Goal: Task Accomplishment & Management: Complete application form

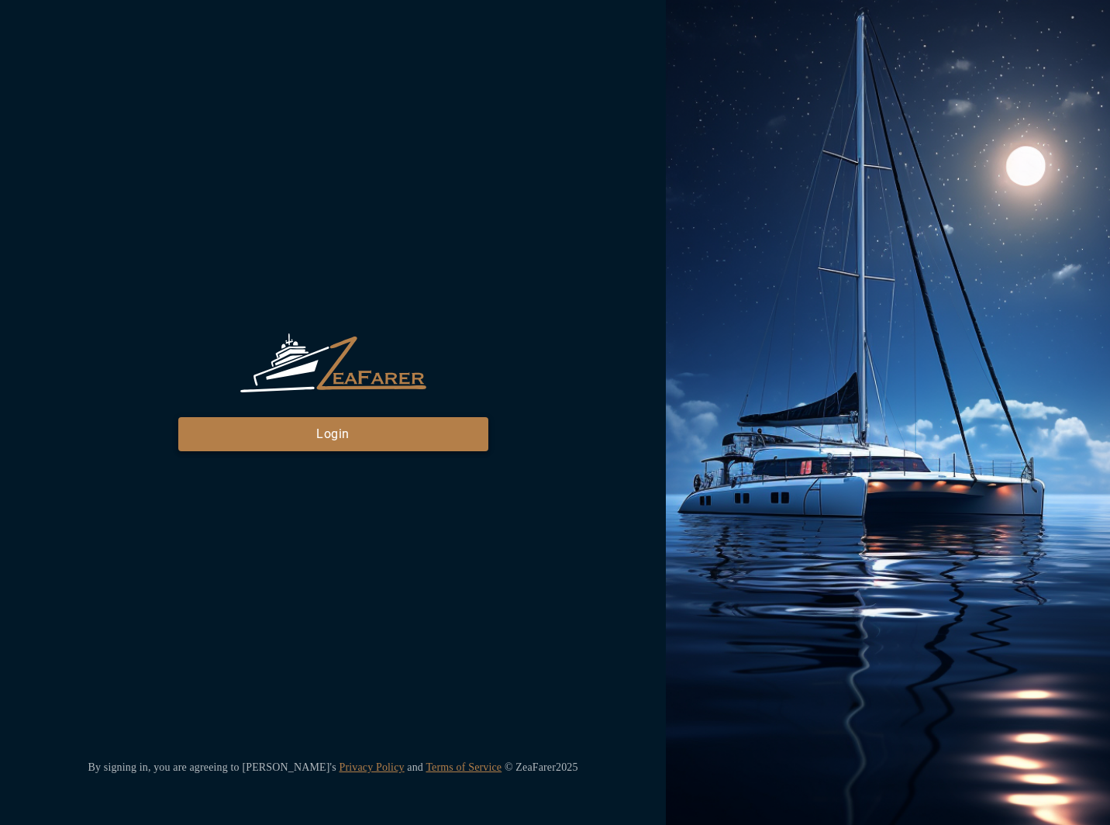
click at [302, 426] on button "Login" at bounding box center [333, 434] width 310 height 34
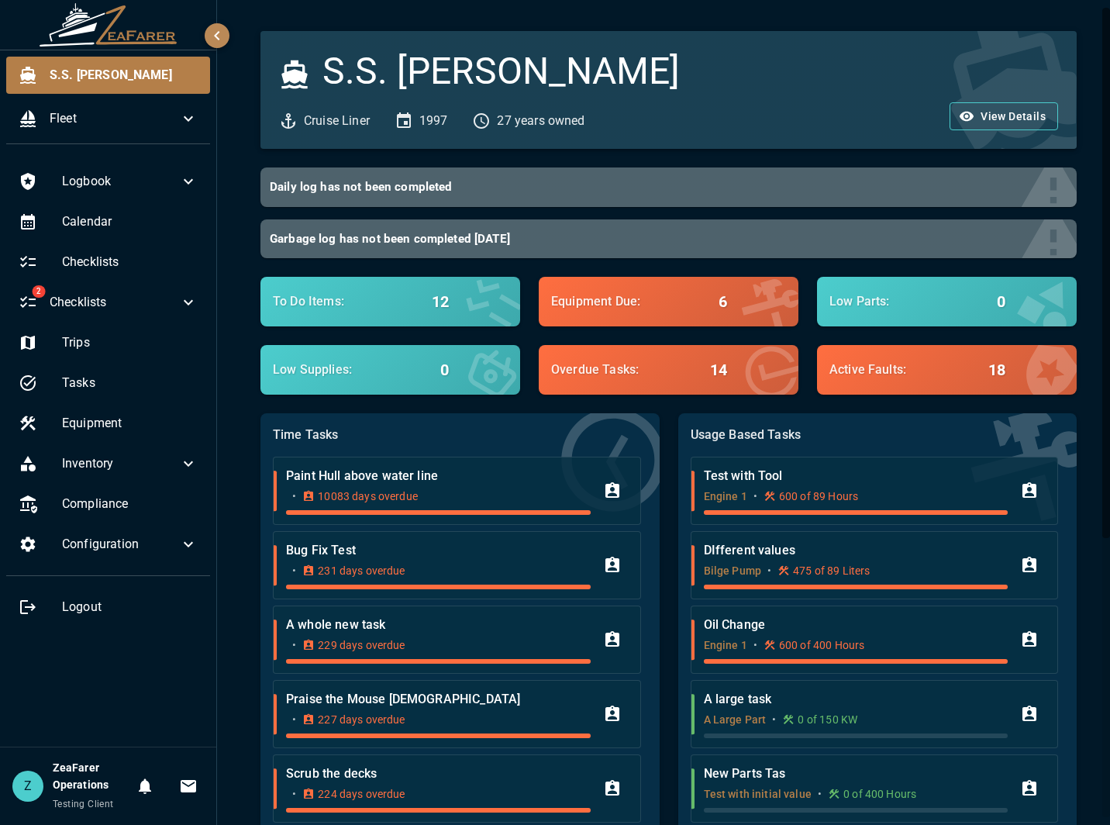
click at [225, 702] on div "S.S. Anne Cruise Liner 1997 27 years owned View Details Daily log has not been …" at bounding box center [665, 629] width 897 height 1258
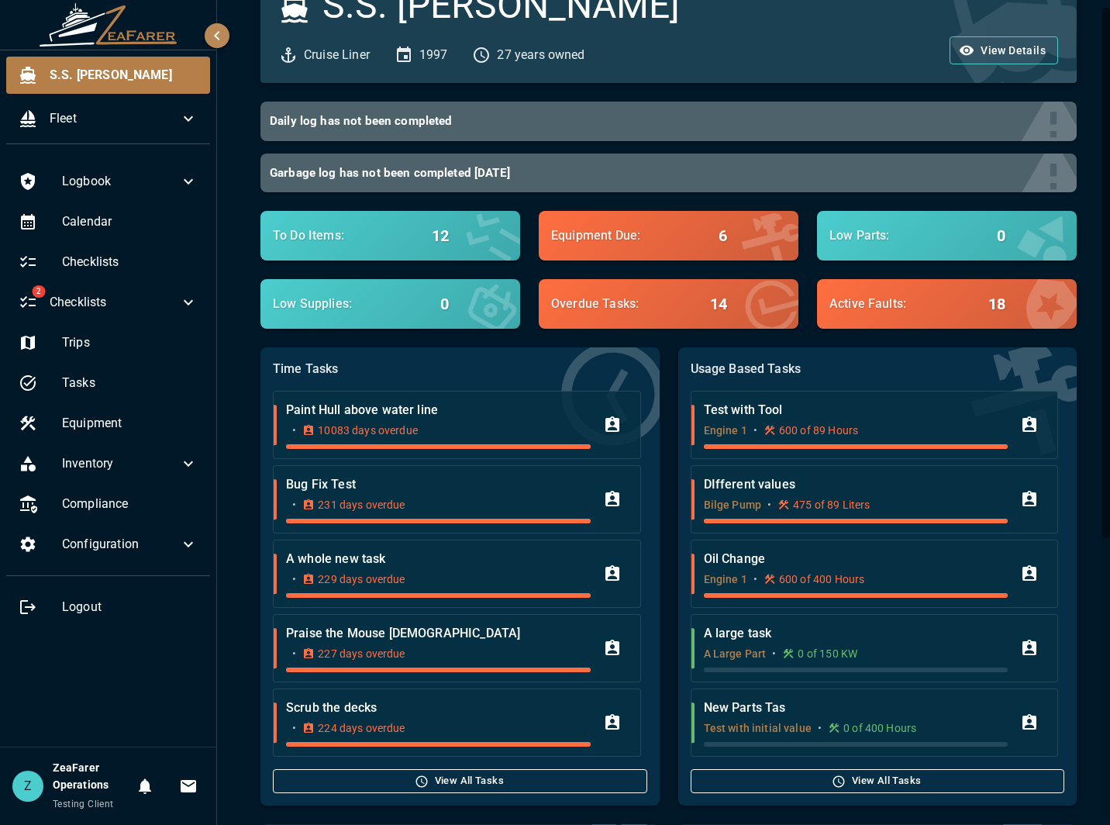
scroll to position [78, 0]
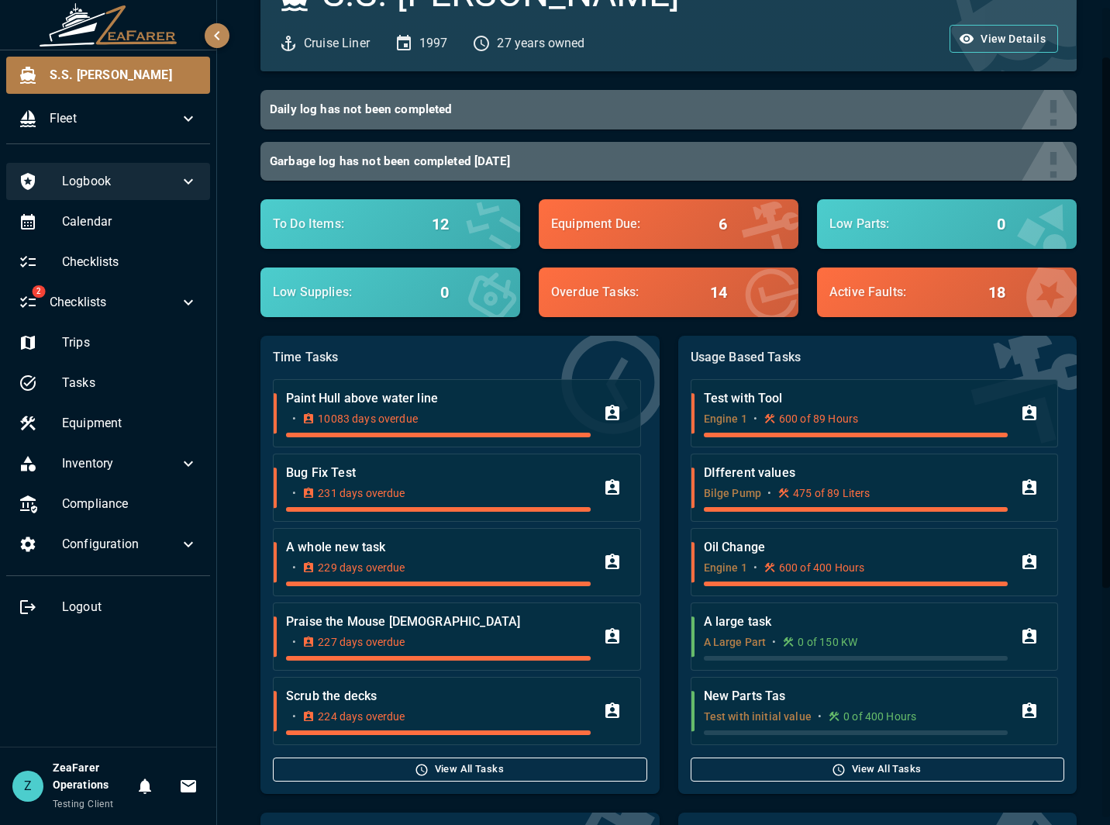
click at [125, 187] on span "Logbook" at bounding box center [120, 181] width 117 height 19
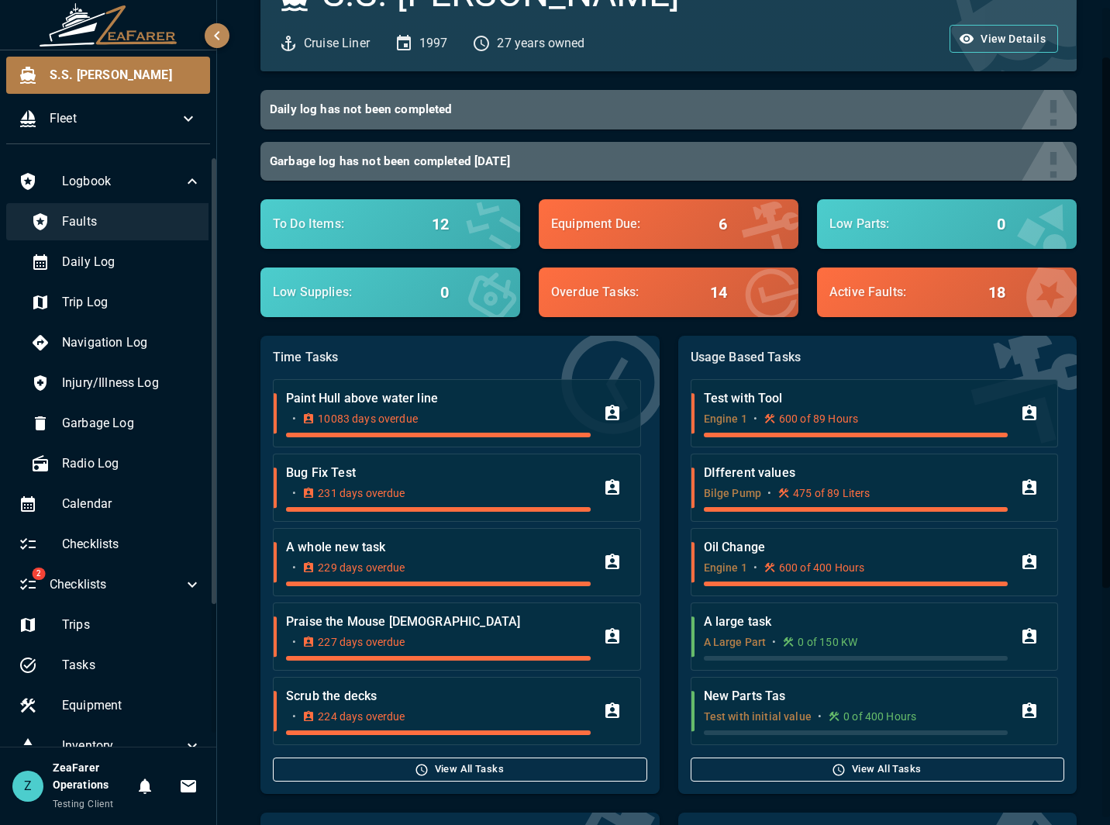
click at [96, 213] on span "Faults" at bounding box center [132, 221] width 140 height 19
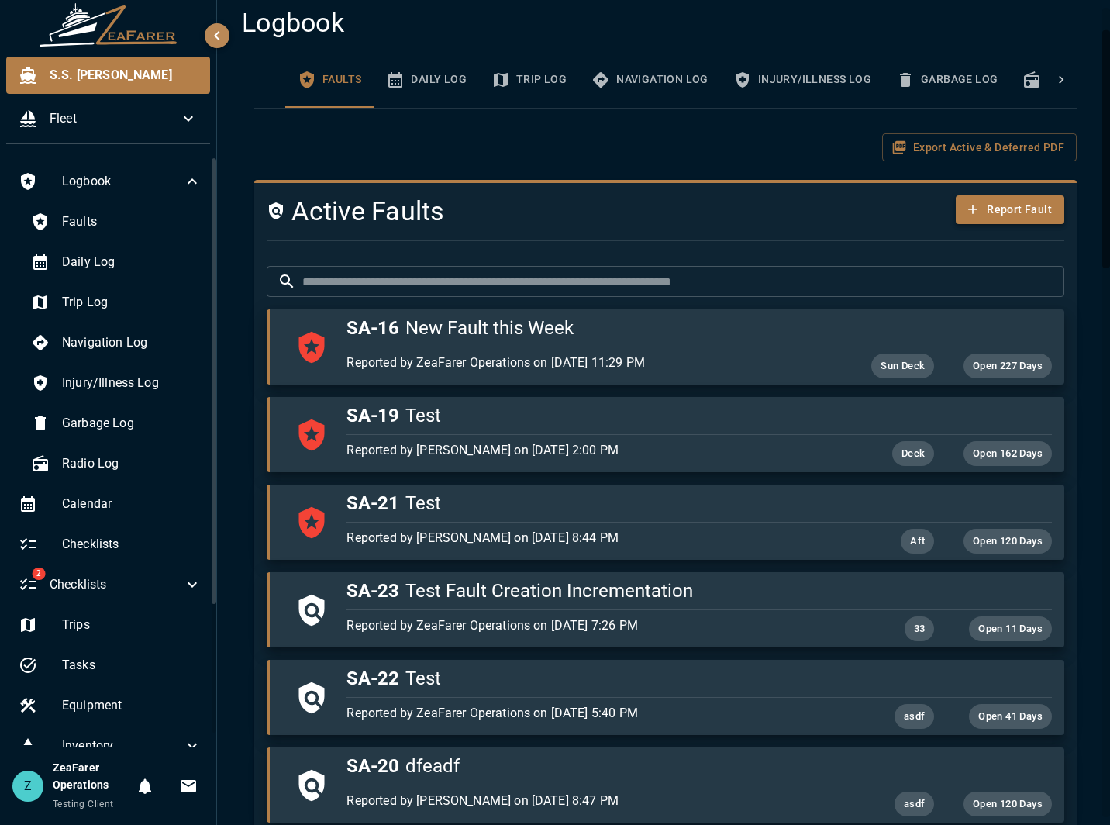
click at [989, 207] on button "Report Fault" at bounding box center [1010, 209] width 109 height 29
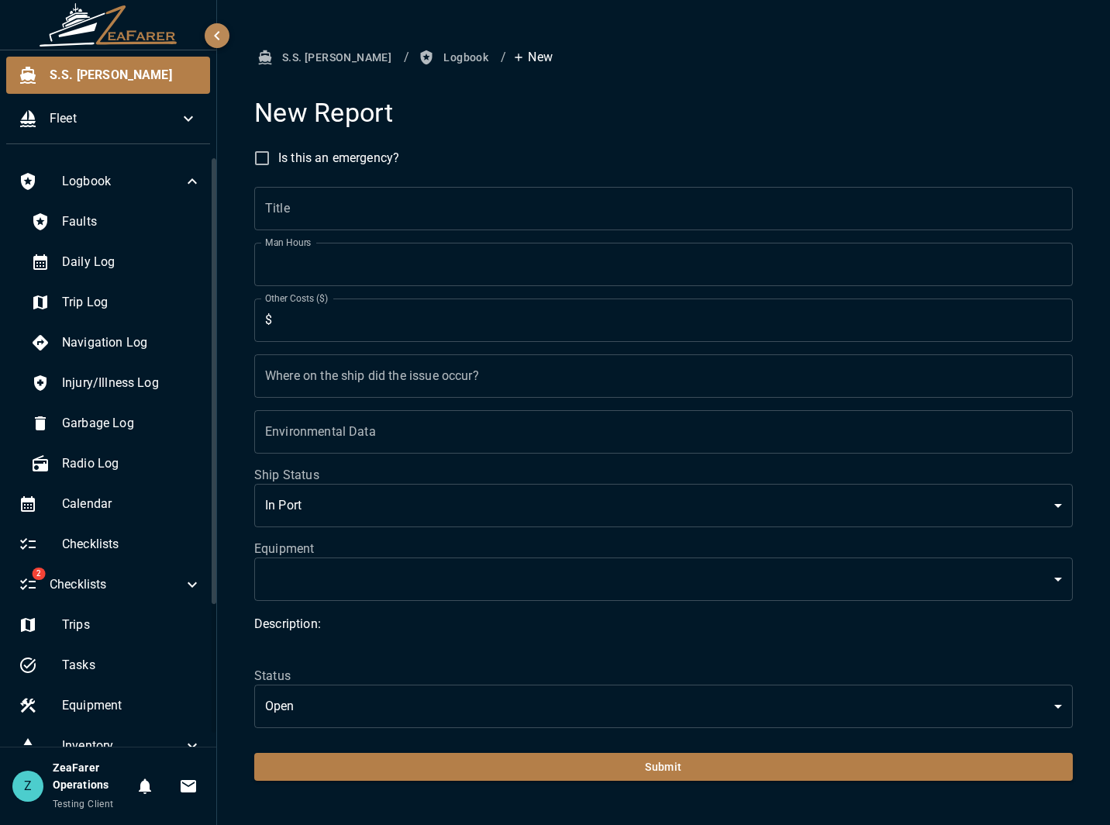
click at [416, 203] on input "Title" at bounding box center [663, 208] width 819 height 43
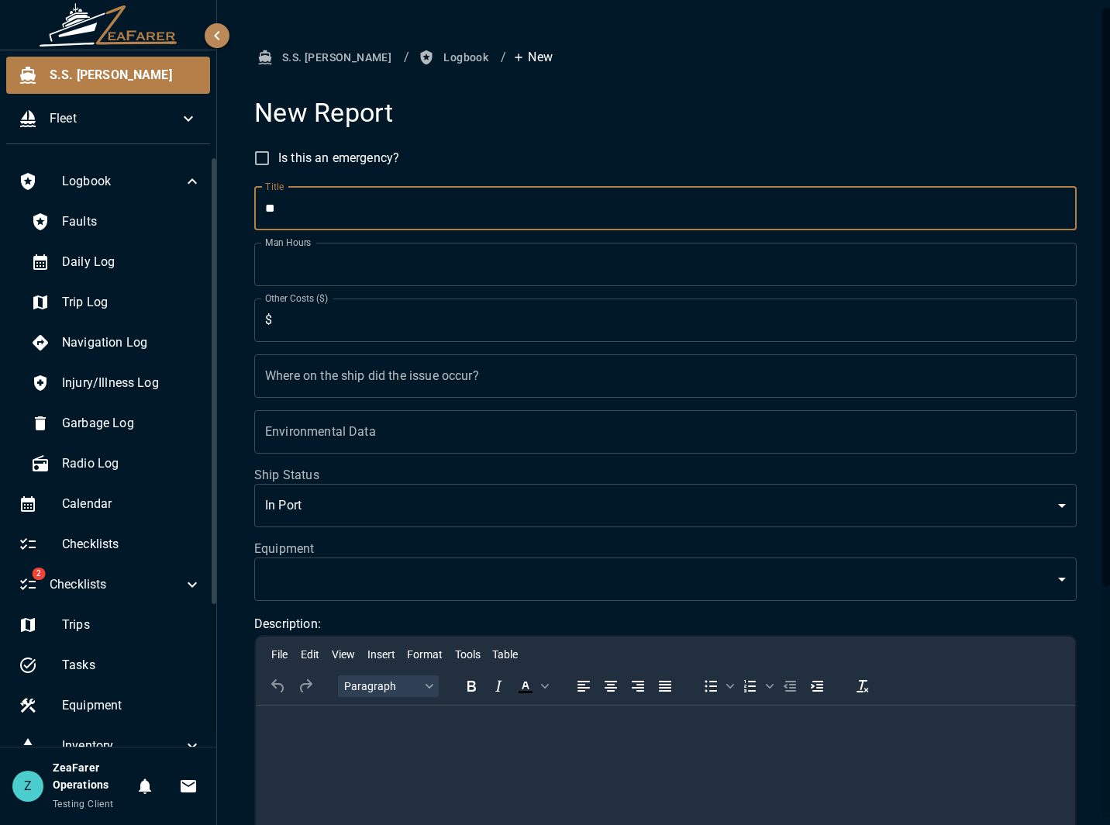
type input "*"
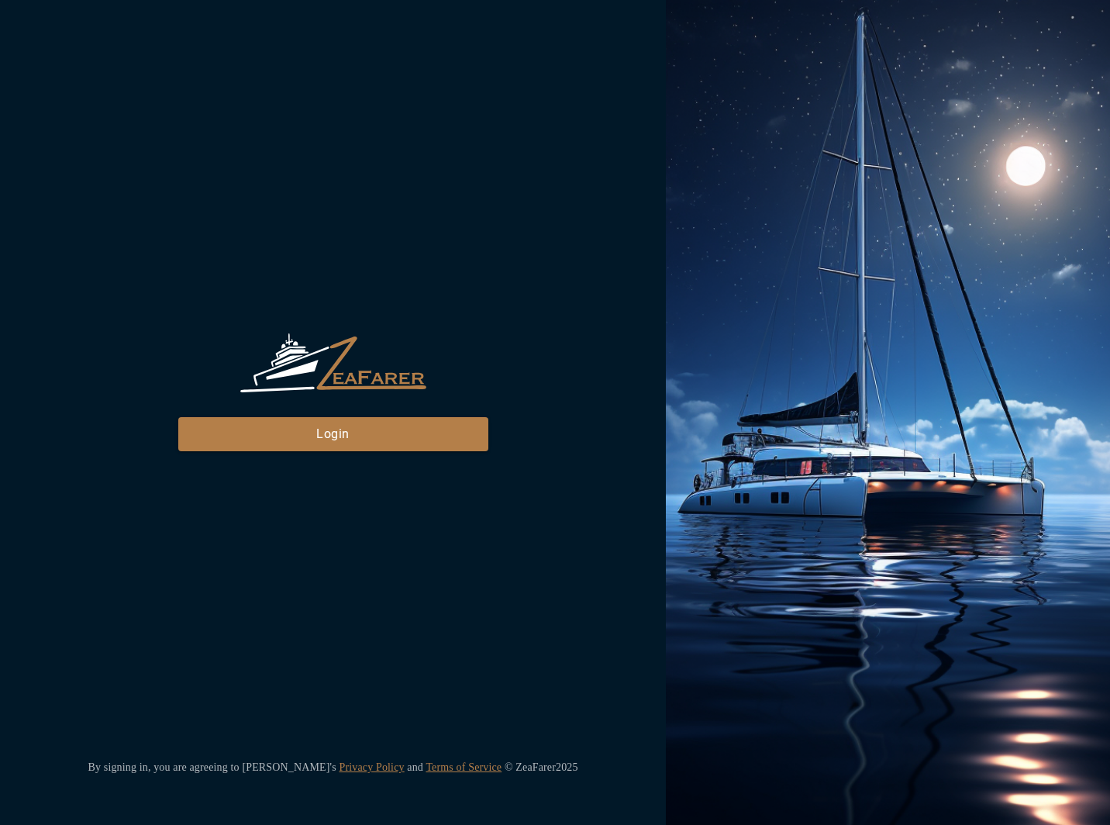
click at [346, 408] on div "ZeaFarer Login" at bounding box center [333, 392] width 310 height 118
click at [338, 434] on button "Login" at bounding box center [333, 434] width 310 height 34
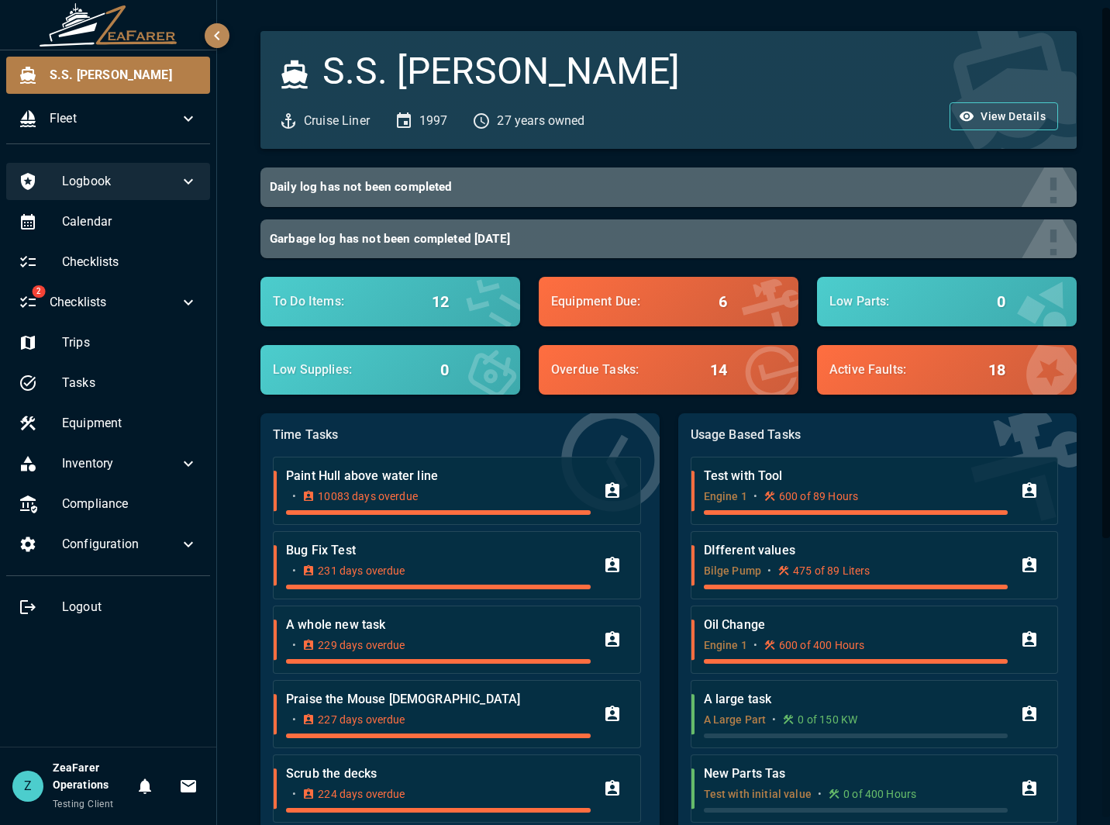
click at [135, 197] on div "Logbook" at bounding box center [108, 181] width 204 height 37
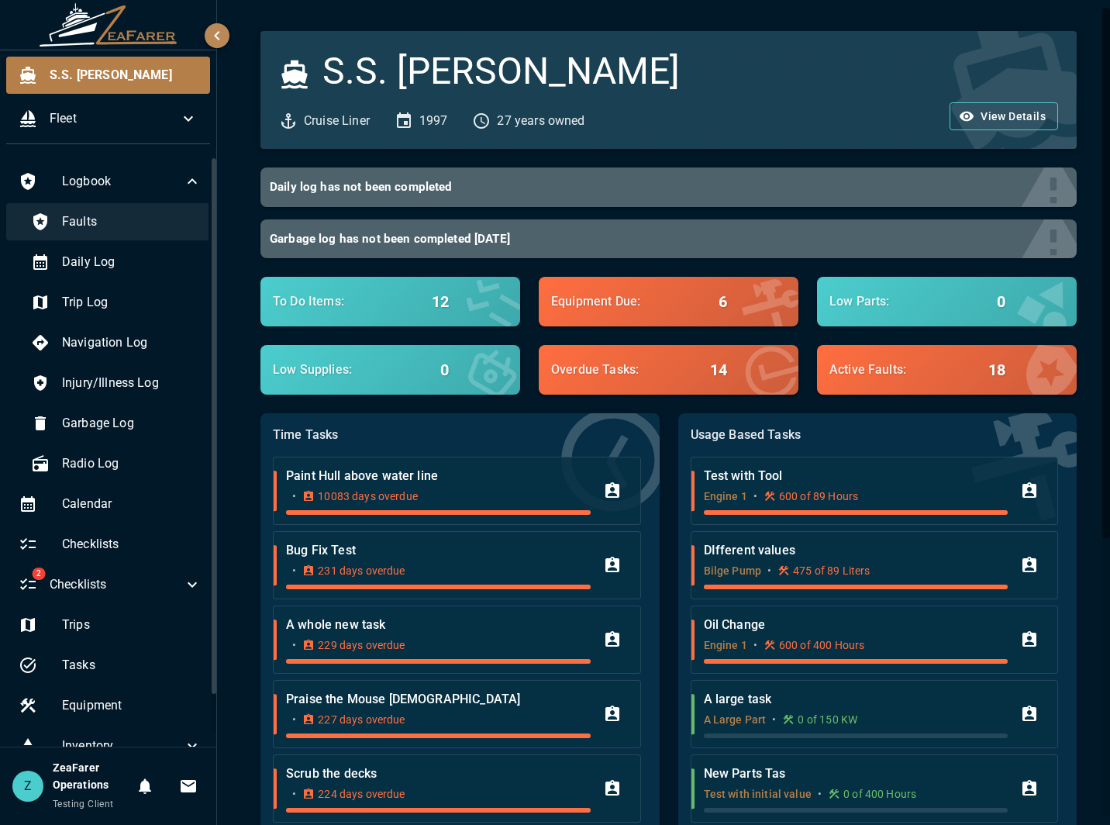
click at [96, 232] on div "Faults" at bounding box center [116, 221] width 195 height 37
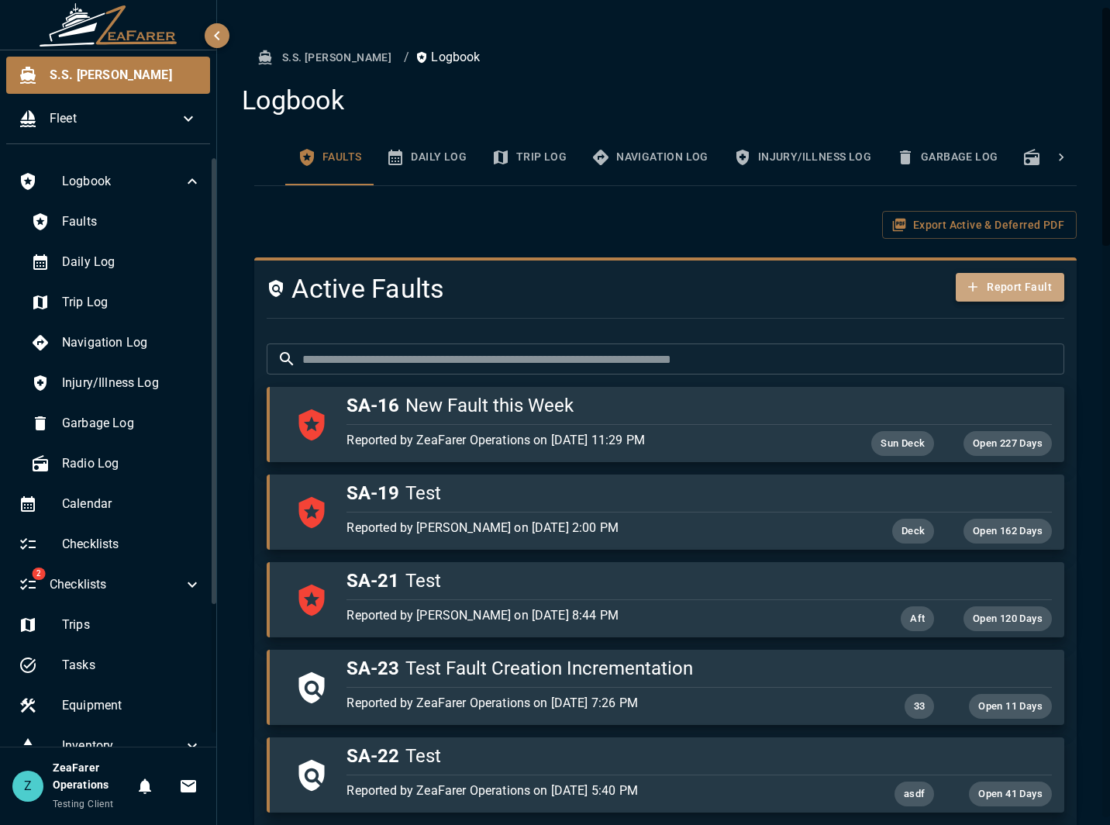
click at [997, 301] on button "Report Fault" at bounding box center [1010, 287] width 109 height 29
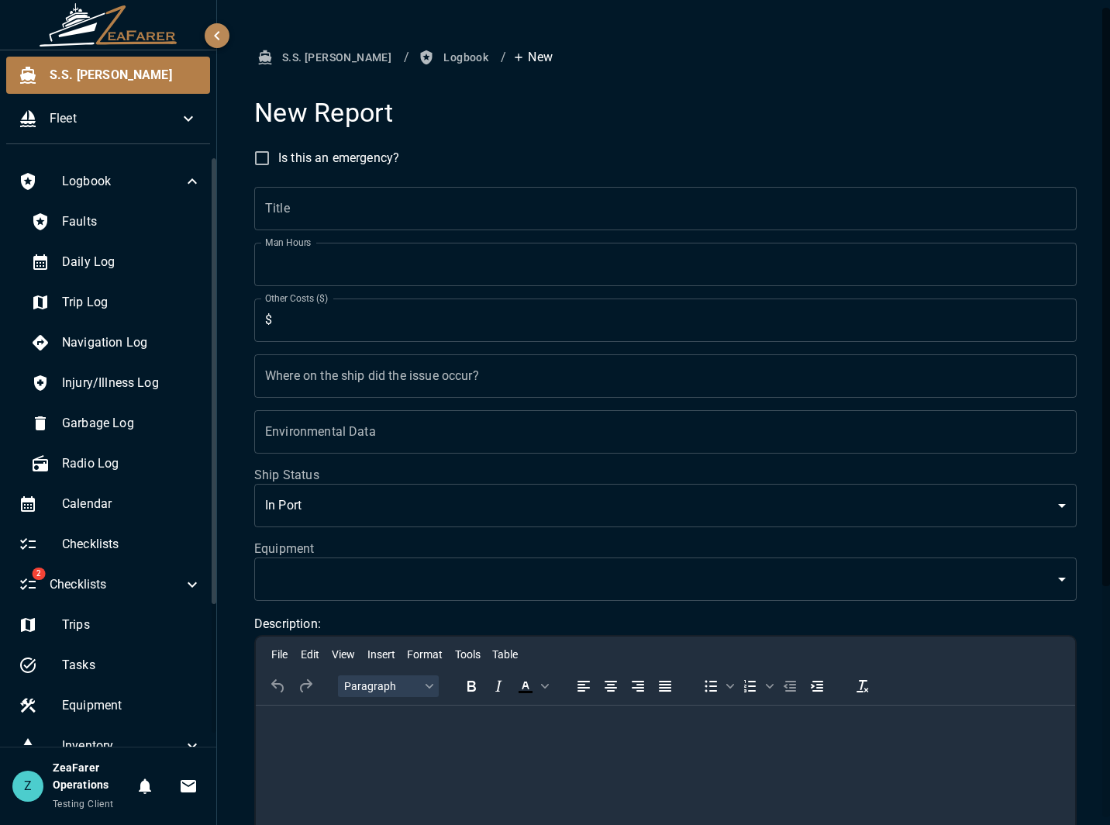
click at [405, 178] on form "Is this an emergency? Title Title Man Hours * Man Hours Other Costs ($) $ * Oth…" at bounding box center [665, 639] width 823 height 995
click at [411, 205] on input "Title" at bounding box center [665, 208] width 823 height 43
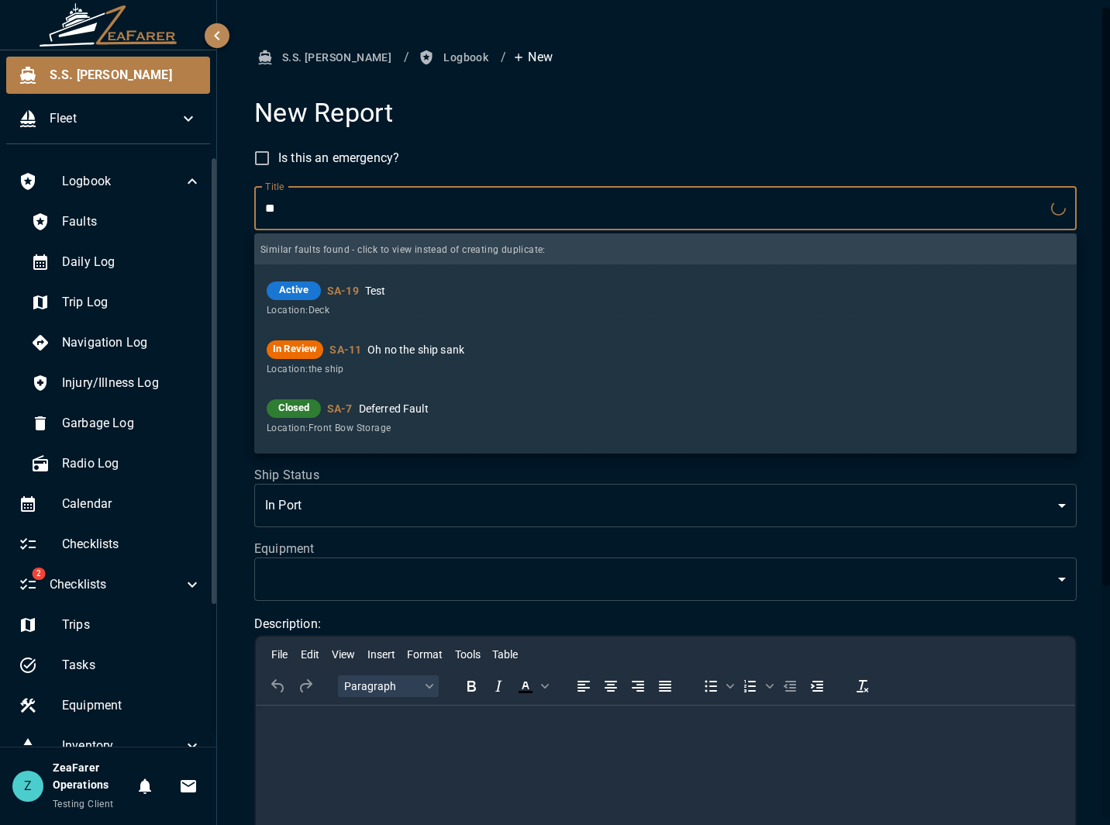
type input "*"
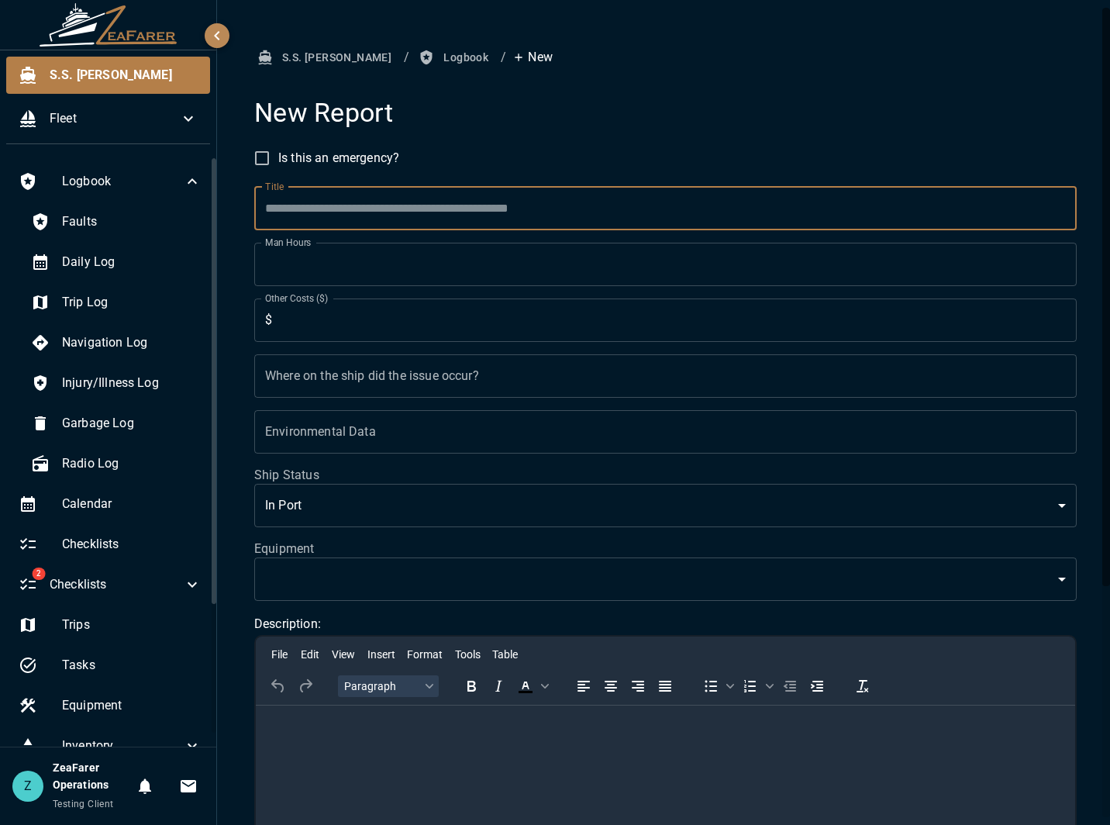
drag, startPoint x: 1105, startPoint y: 36, endPoint x: 1117, endPoint y: 30, distance: 13.9
click at [1109, 30] on html "S.S. [PERSON_NAME] Fleet Logbook Faults Daily Log Trip Log Navigation Log Injur…" at bounding box center [555, 412] width 1110 height 825
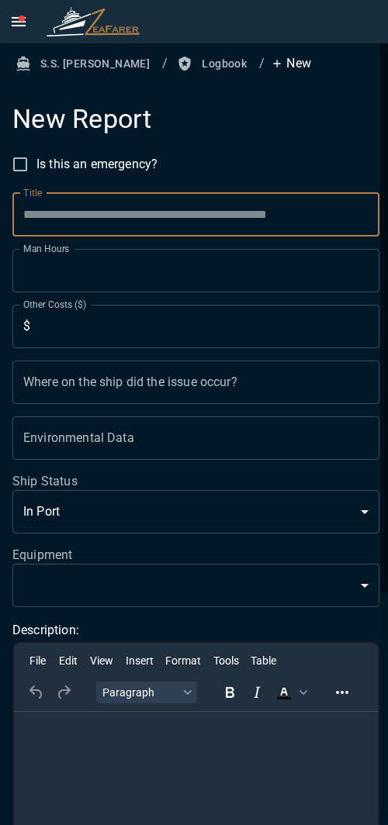
click at [119, 217] on input "Title" at bounding box center [195, 214] width 367 height 43
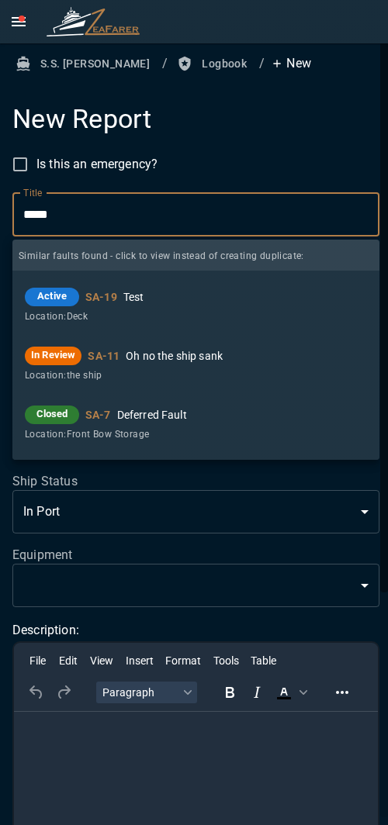
type input "*****"
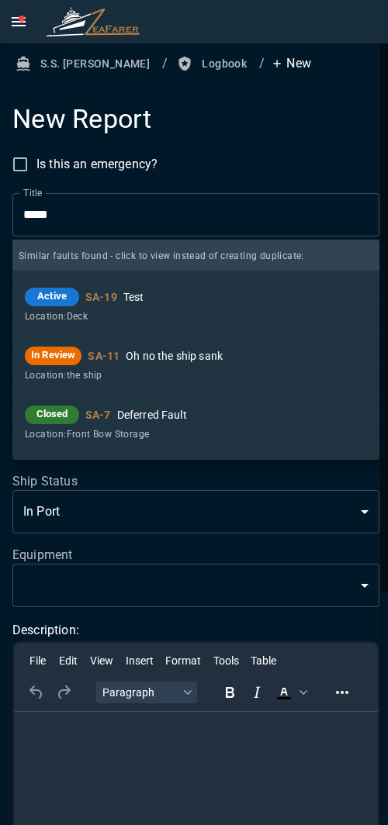
click at [288, 154] on form "Is this an emergency? Title ***** Title Similar faults found - click to view in…" at bounding box center [195, 645] width 367 height 995
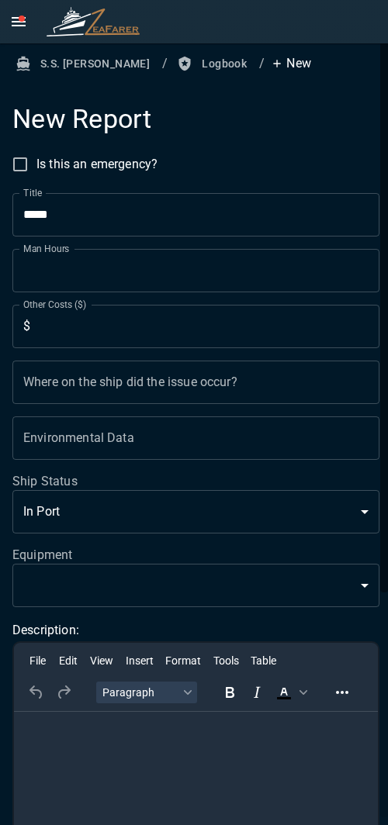
click at [175, 215] on input "*****" at bounding box center [195, 214] width 367 height 43
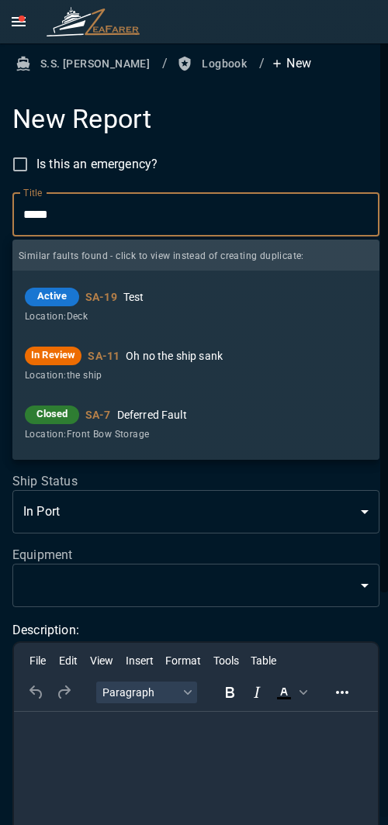
click at [174, 210] on input "*****" at bounding box center [195, 214] width 367 height 43
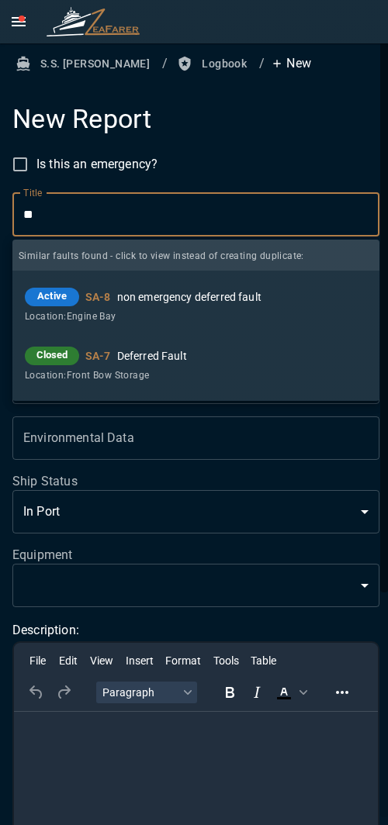
type input "*"
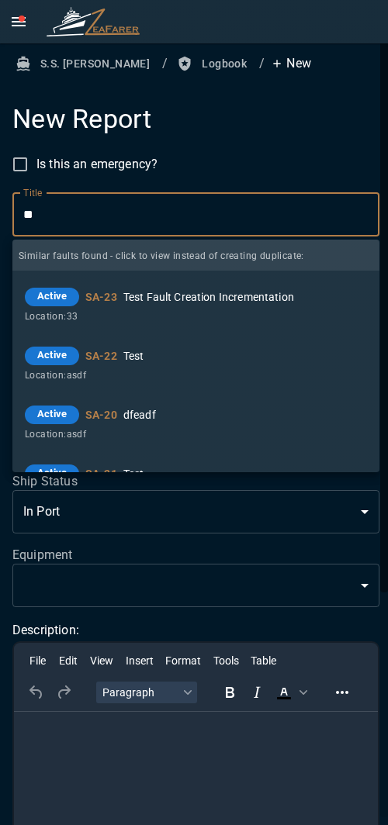
type input "*"
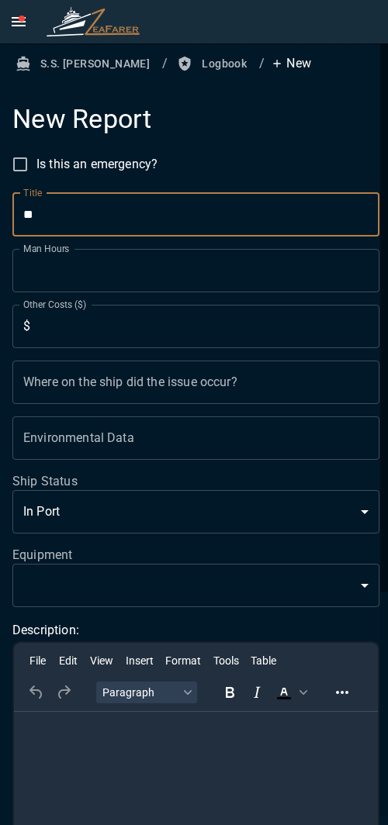
type input "*"
click at [305, 155] on form "Is this an emergency? Title Title Man Hours * Man Hours Other Costs ($) $ * Oth…" at bounding box center [195, 645] width 367 height 995
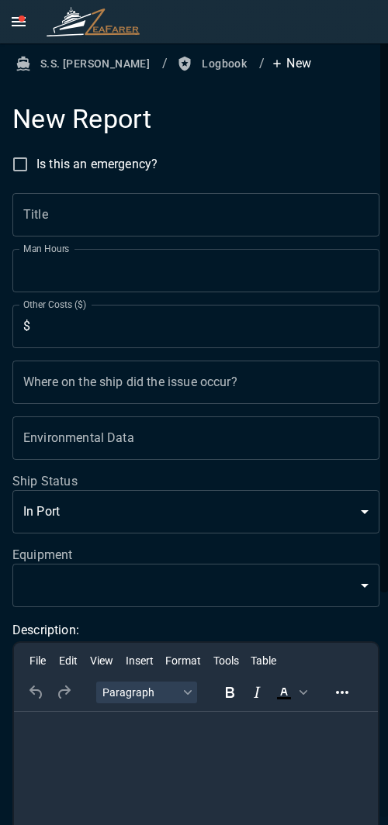
click at [24, 29] on icon "open drawer" at bounding box center [18, 21] width 19 height 19
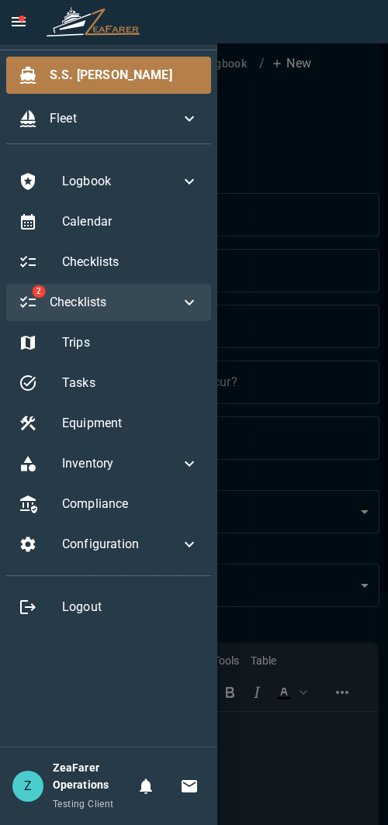
click at [145, 289] on div "2 Checklists" at bounding box center [108, 302] width 205 height 37
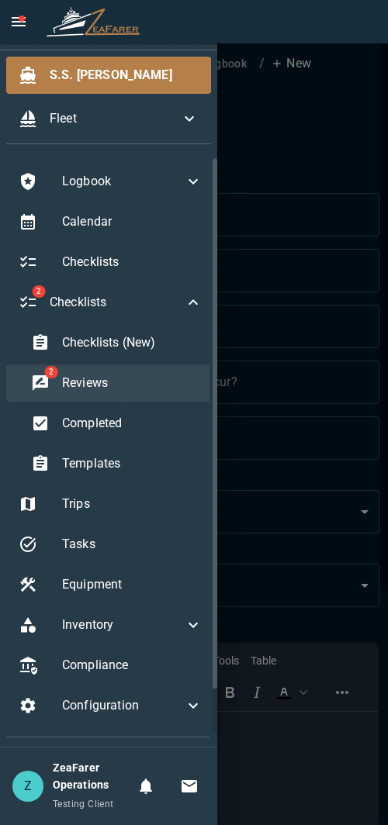
click at [119, 368] on div "2 Reviews" at bounding box center [117, 382] width 196 height 37
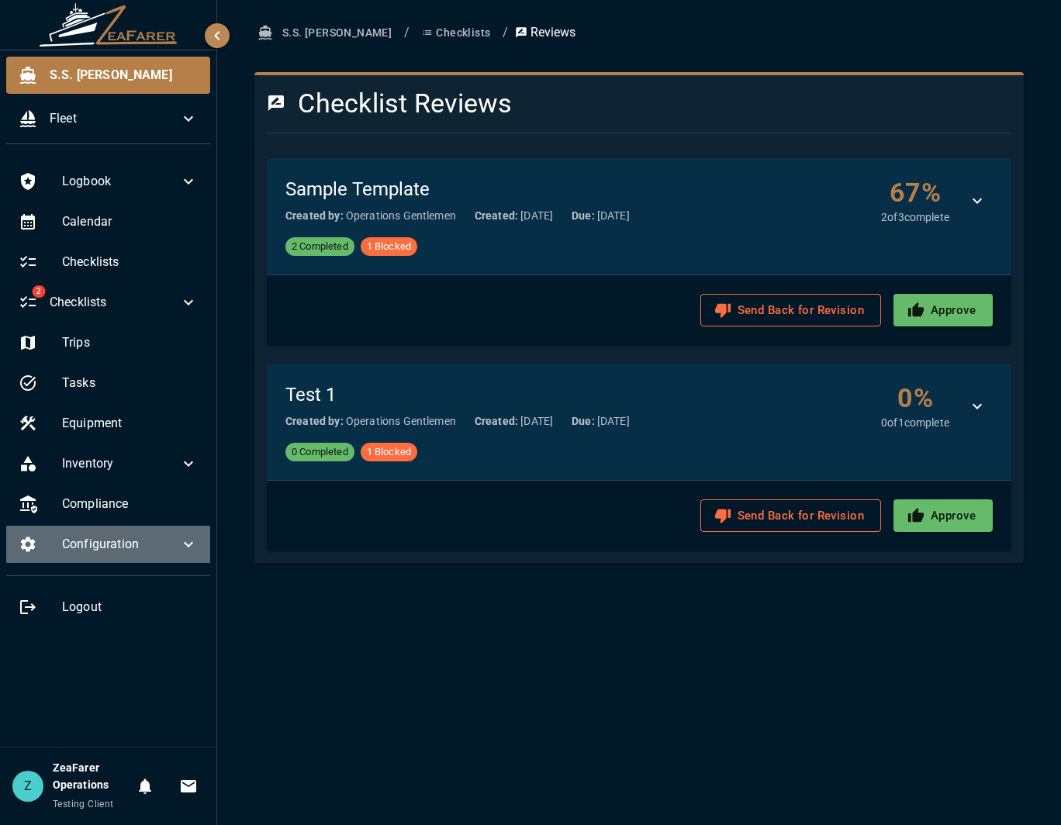
click at [184, 552] on icon at bounding box center [188, 544] width 19 height 19
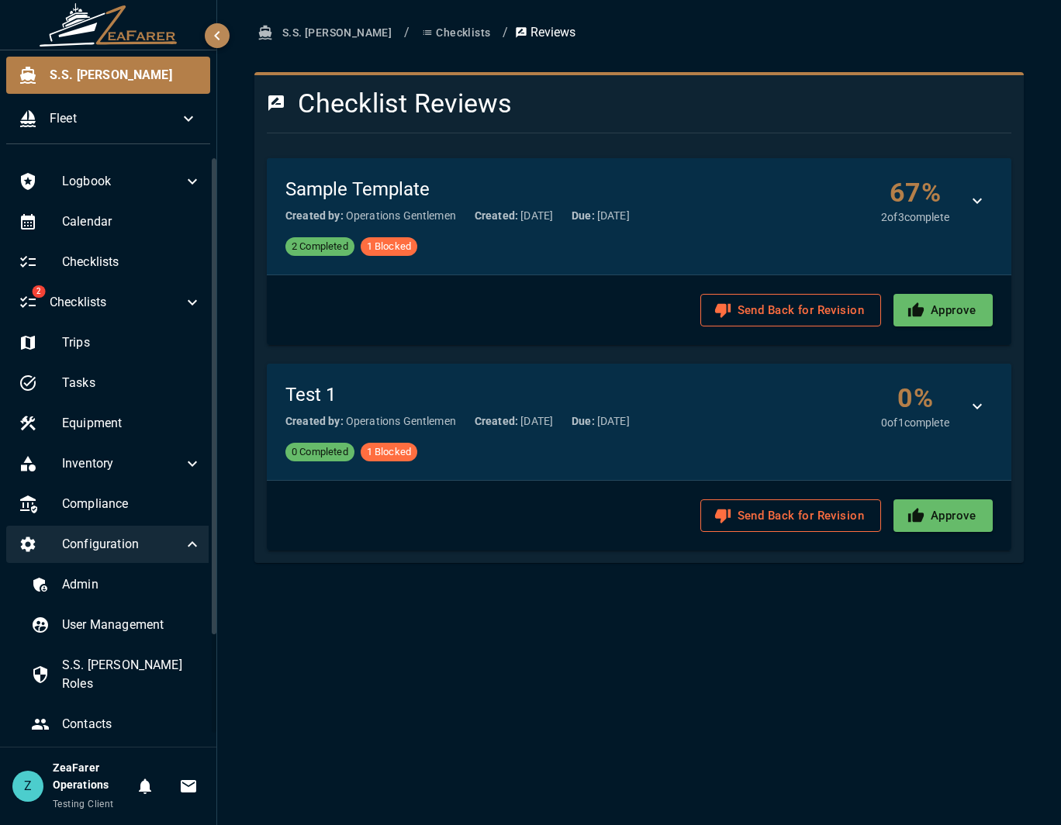
click at [184, 552] on icon at bounding box center [192, 544] width 19 height 19
